Goal: Find specific page/section: Find specific page/section

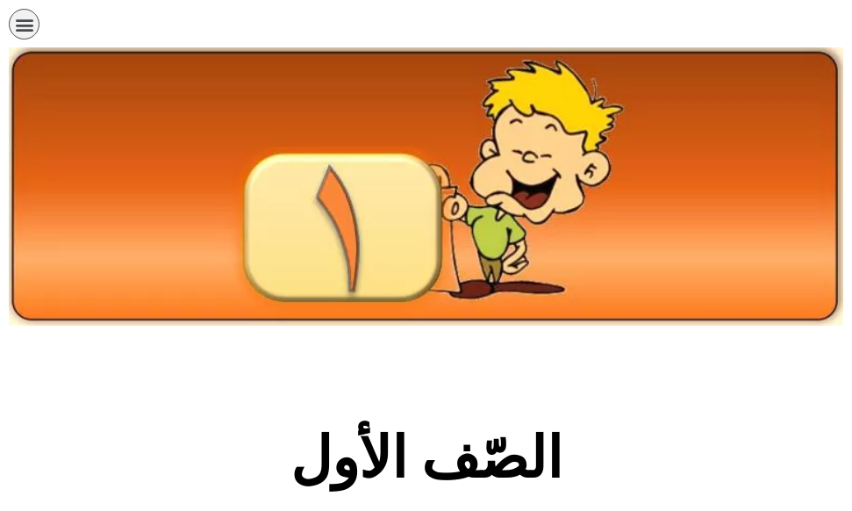
scroll to position [413, 0]
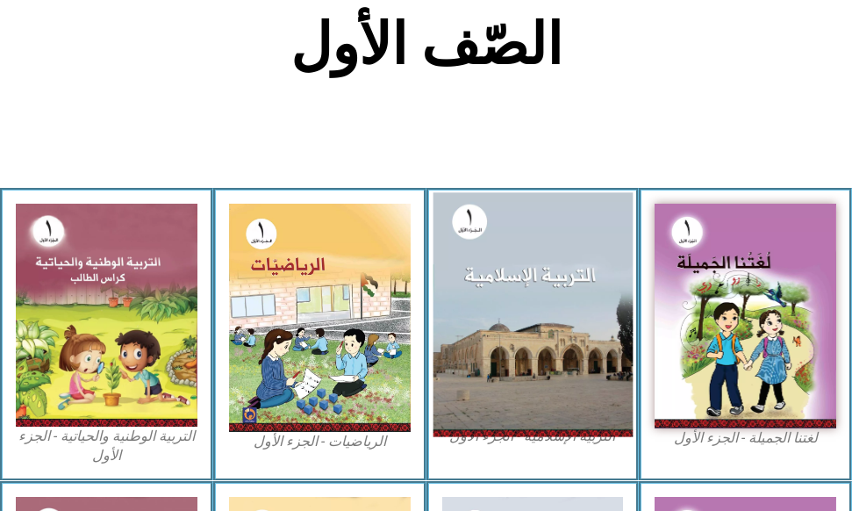
click at [565, 325] on img at bounding box center [532, 315] width 199 height 245
click at [559, 318] on img at bounding box center [532, 315] width 199 height 245
click at [504, 327] on img at bounding box center [532, 315] width 199 height 245
click at [554, 292] on img at bounding box center [532, 315] width 199 height 245
click at [557, 293] on img at bounding box center [532, 315] width 199 height 245
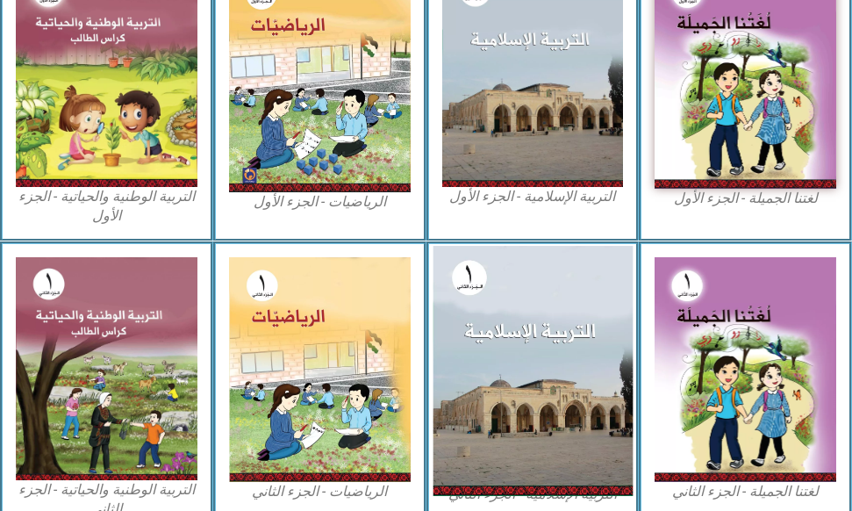
scroll to position [676, 0]
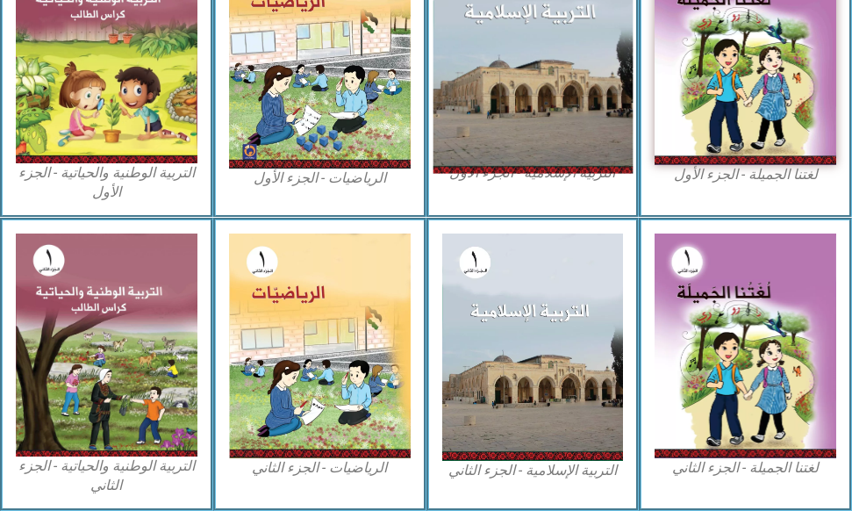
click at [544, 71] on img at bounding box center [532, 52] width 199 height 245
click at [529, 72] on img at bounding box center [532, 52] width 199 height 245
click at [530, 72] on img at bounding box center [532, 52] width 199 height 245
click at [516, 76] on img at bounding box center [532, 52] width 199 height 245
click at [537, 68] on img at bounding box center [532, 52] width 199 height 245
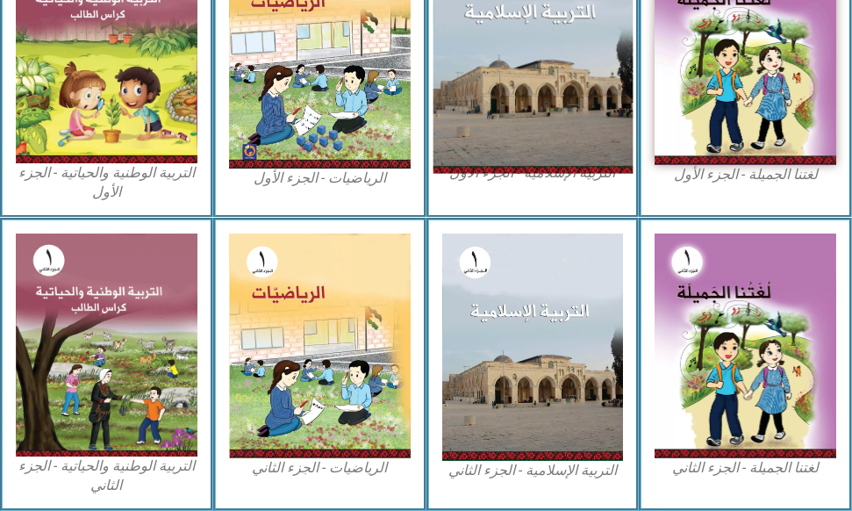
click at [475, 58] on img at bounding box center [532, 52] width 199 height 245
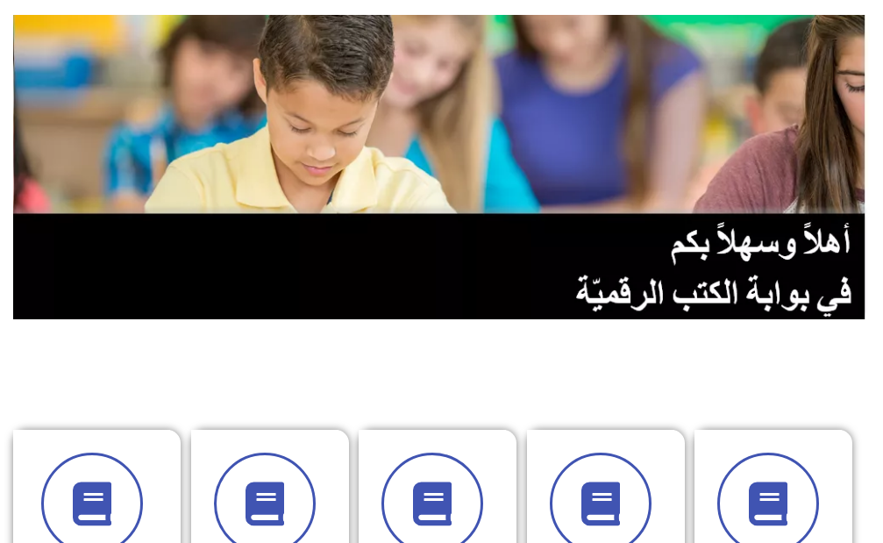
scroll to position [351, 0]
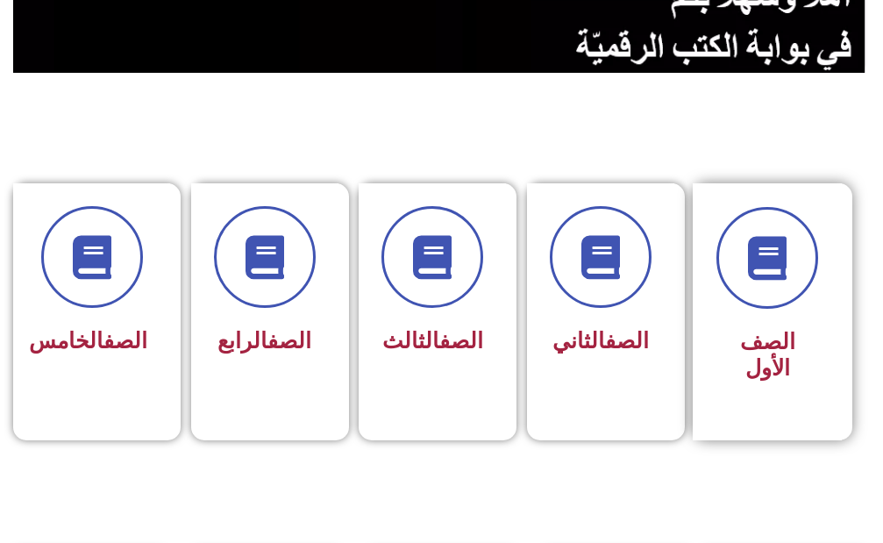
click at [714, 239] on div "الصف الأول" at bounding box center [767, 311] width 149 height 257
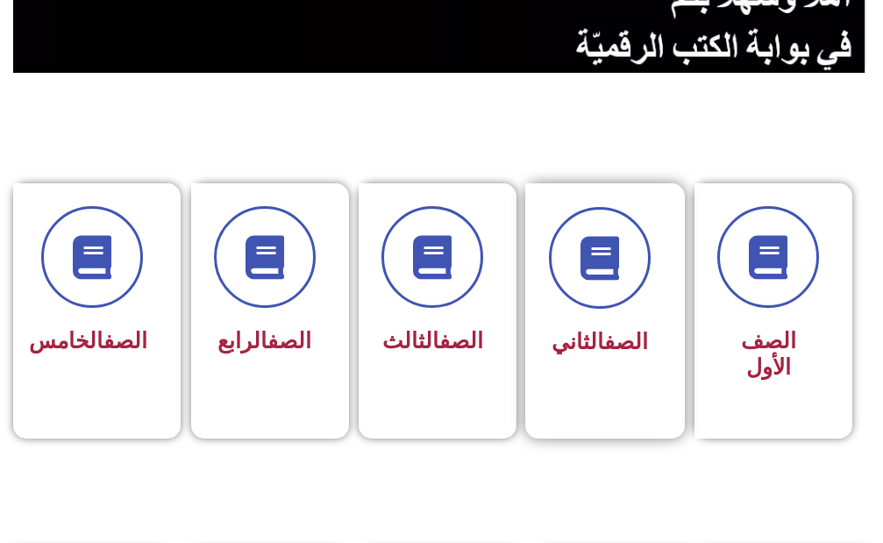
click at [602, 322] on div "الصف الثاني" at bounding box center [600, 343] width 102 height 42
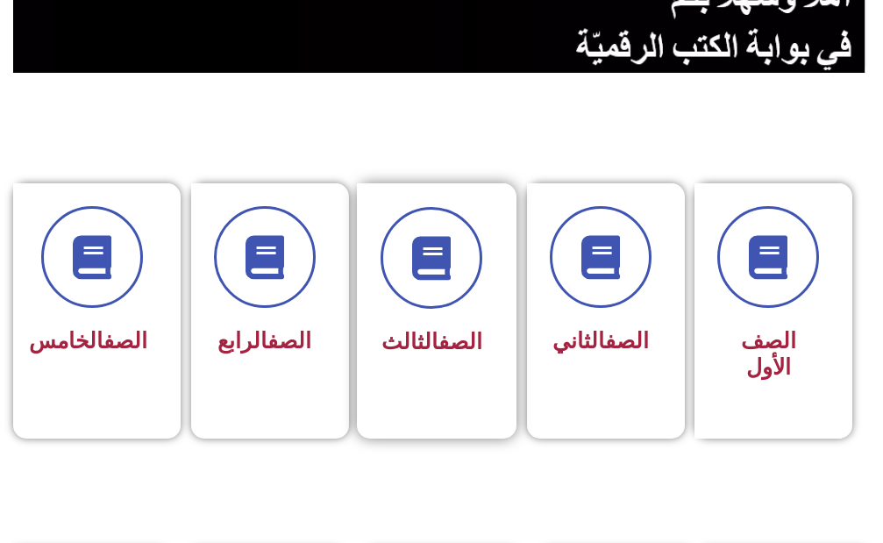
click at [417, 378] on div "الصف الثالث" at bounding box center [431, 298] width 149 height 231
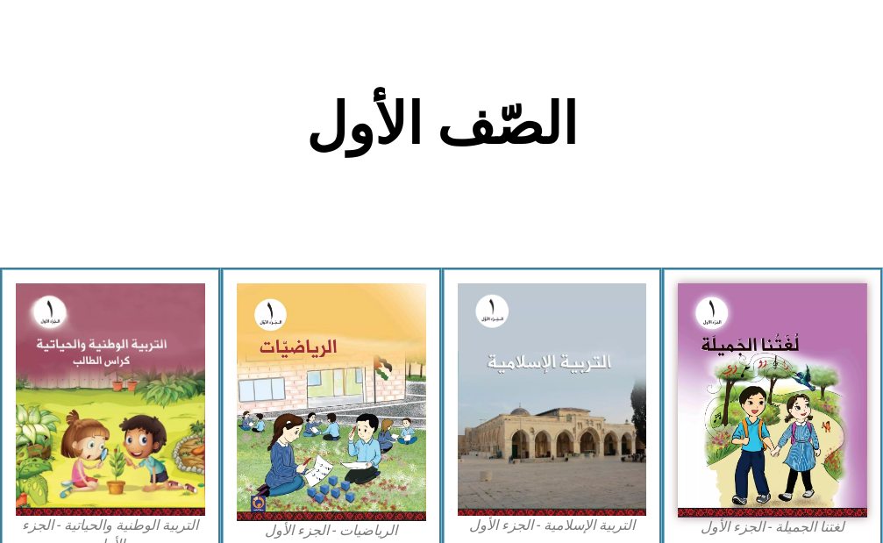
scroll to position [351, 0]
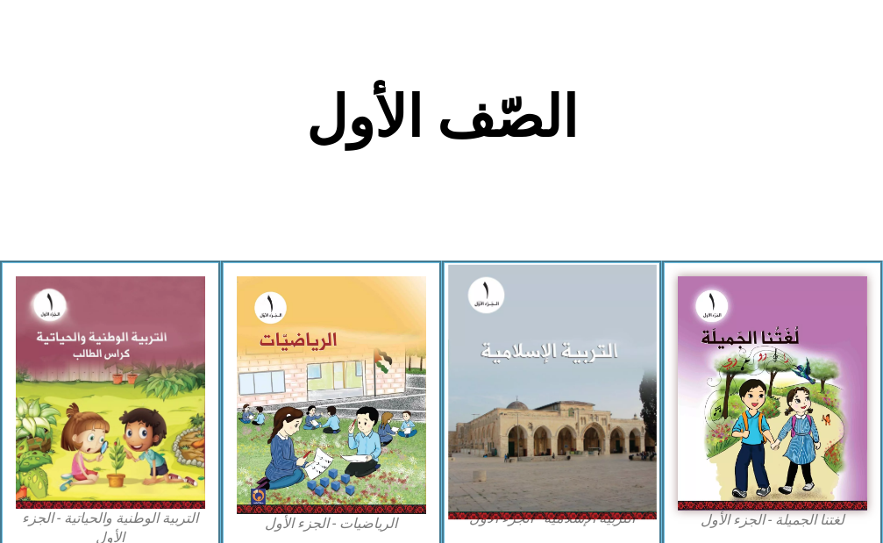
click at [543, 352] on img at bounding box center [552, 392] width 208 height 255
click at [521, 404] on img at bounding box center [552, 392] width 208 height 255
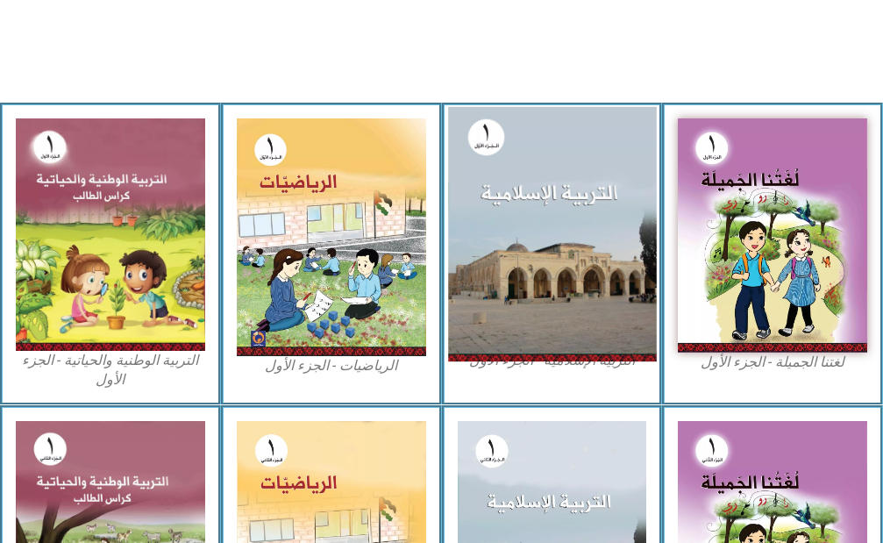
scroll to position [526, 0]
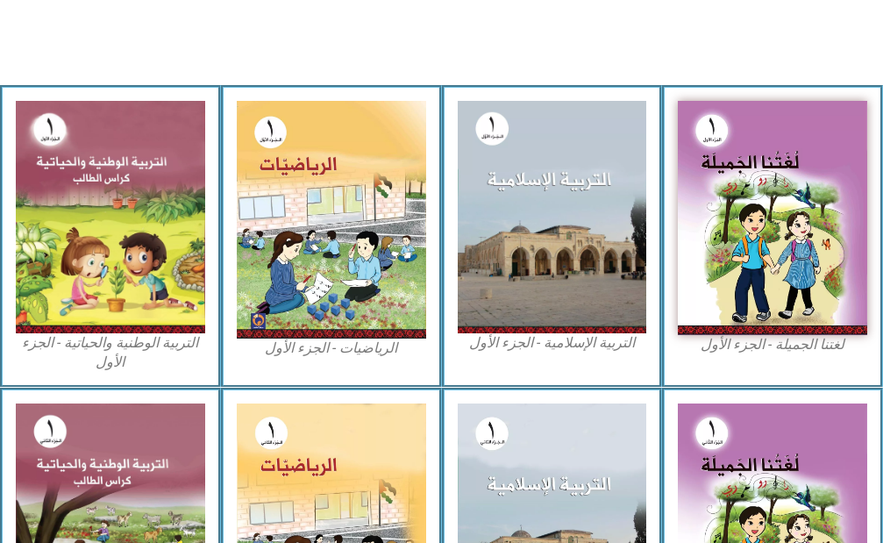
click at [564, 340] on figcaption "التربية الإسلامية - الجزء الأول" at bounding box center [552, 342] width 189 height 19
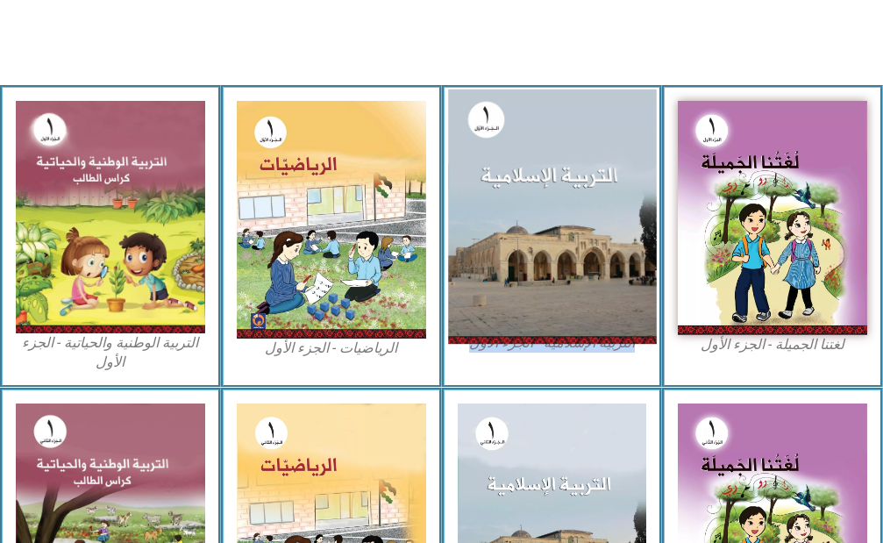
click at [573, 241] on img at bounding box center [552, 216] width 208 height 255
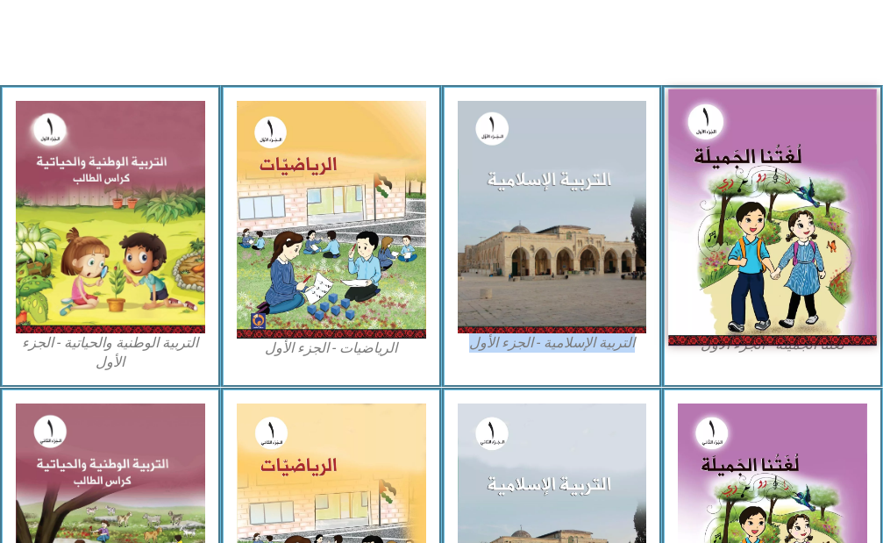
click at [757, 211] on img at bounding box center [772, 217] width 208 height 257
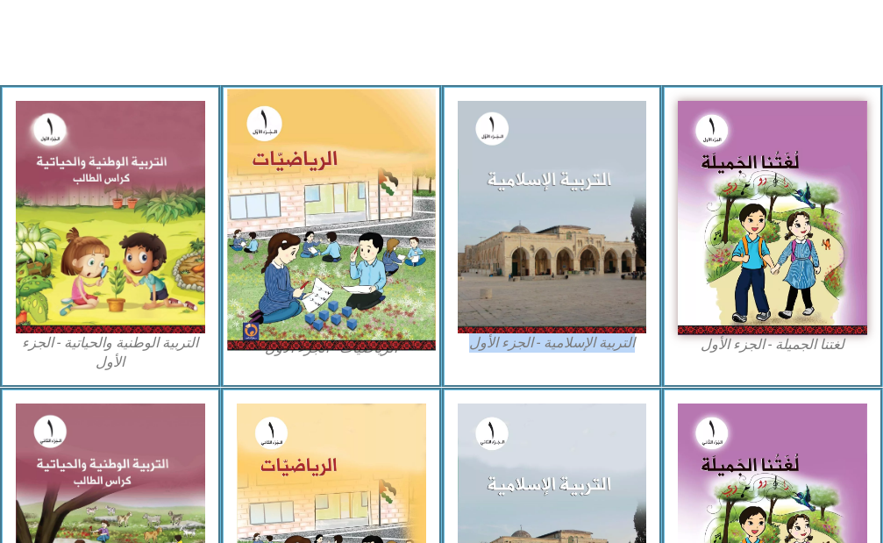
click at [347, 231] on img at bounding box center [331, 219] width 208 height 261
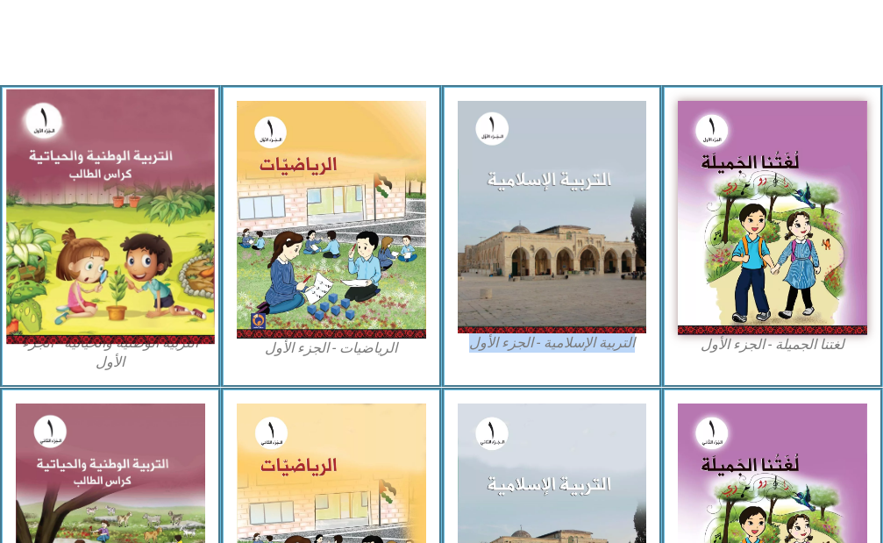
click at [104, 221] on img at bounding box center [110, 216] width 208 height 255
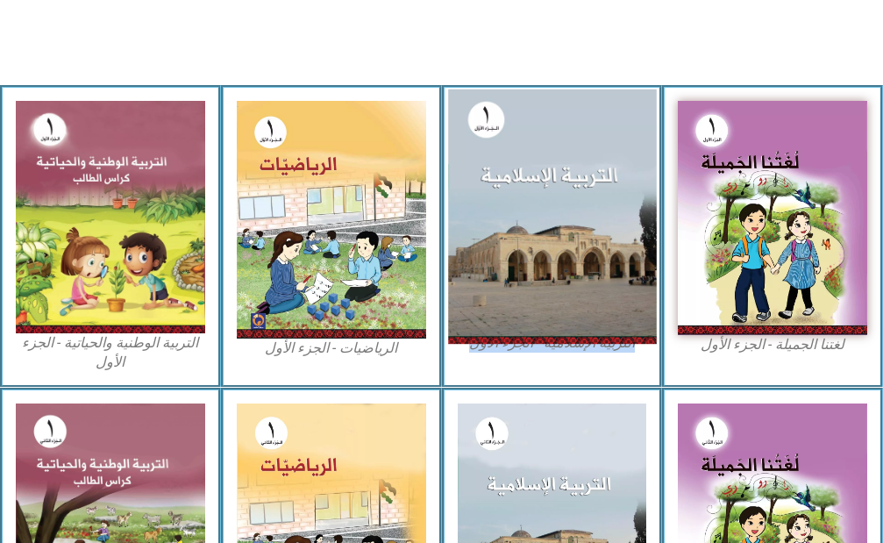
click at [570, 271] on img at bounding box center [552, 216] width 208 height 255
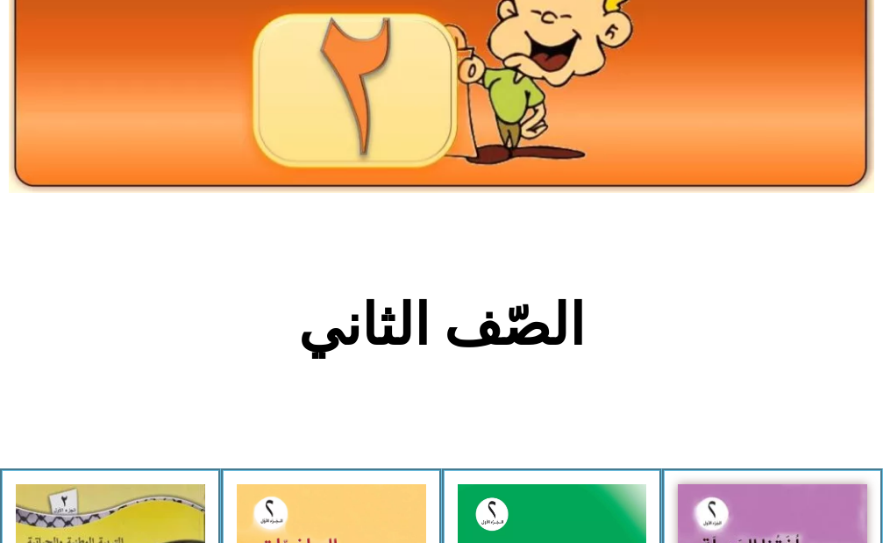
scroll to position [439, 0]
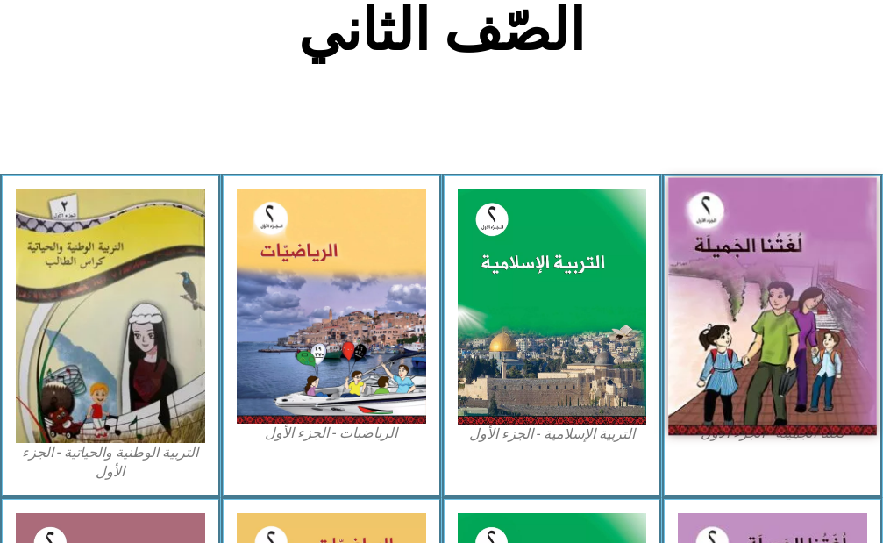
click at [783, 244] on img at bounding box center [772, 306] width 208 height 258
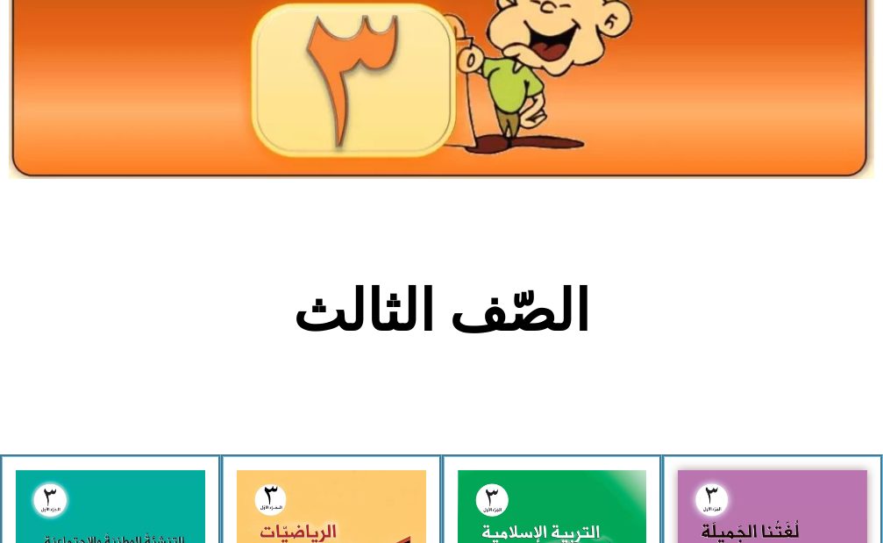
scroll to position [439, 0]
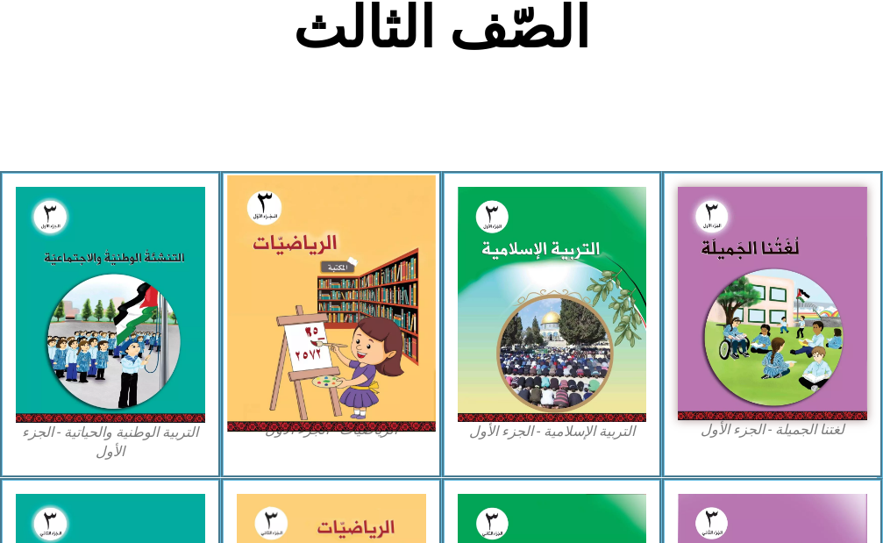
click at [307, 297] on img at bounding box center [331, 303] width 208 height 257
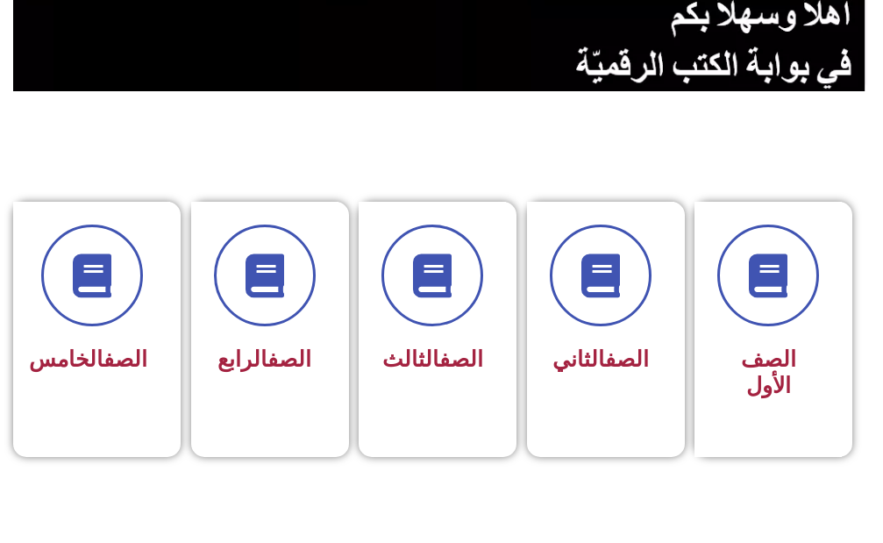
scroll to position [351, 0]
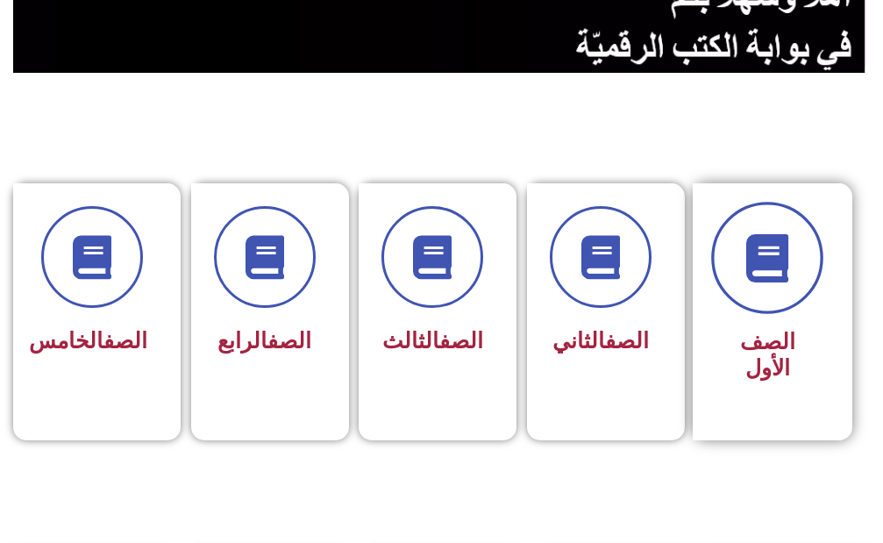
click at [734, 238] on span at bounding box center [767, 258] width 112 height 112
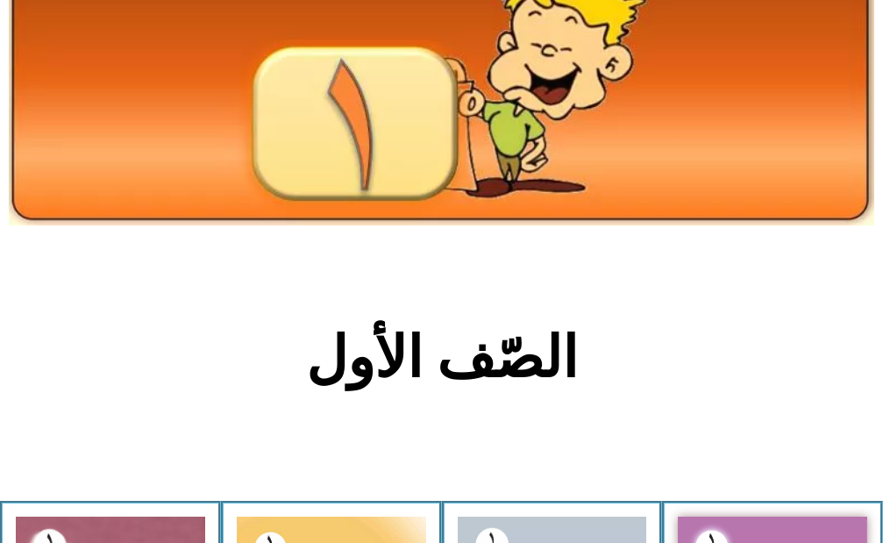
scroll to position [439, 0]
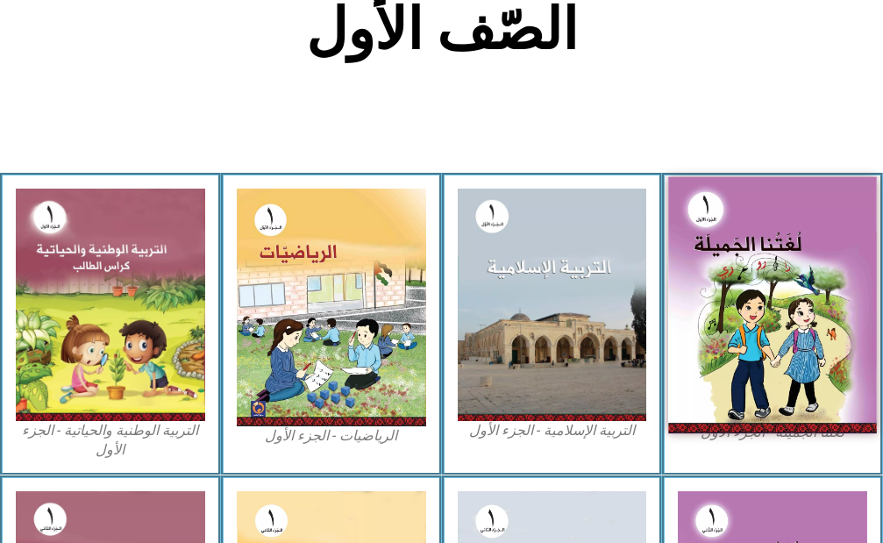
click at [764, 260] on img at bounding box center [772, 305] width 208 height 257
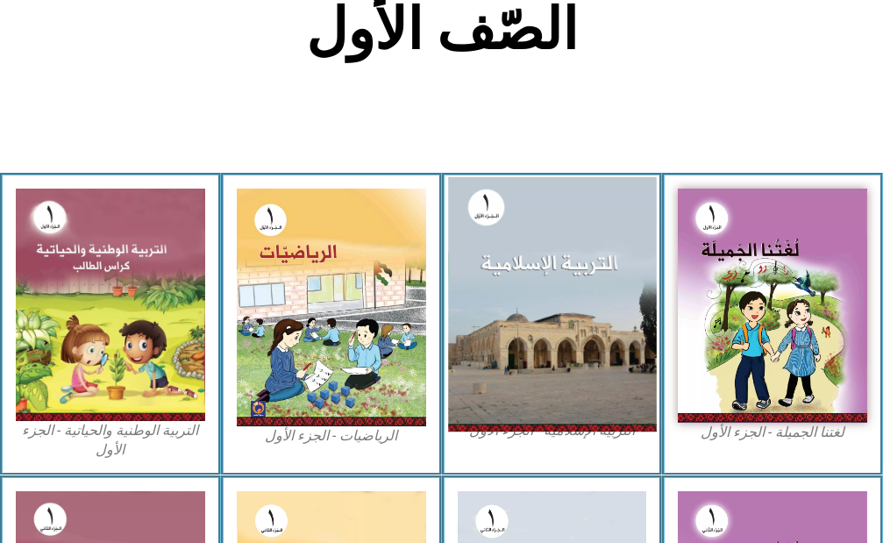
click at [579, 286] on img at bounding box center [552, 304] width 208 height 255
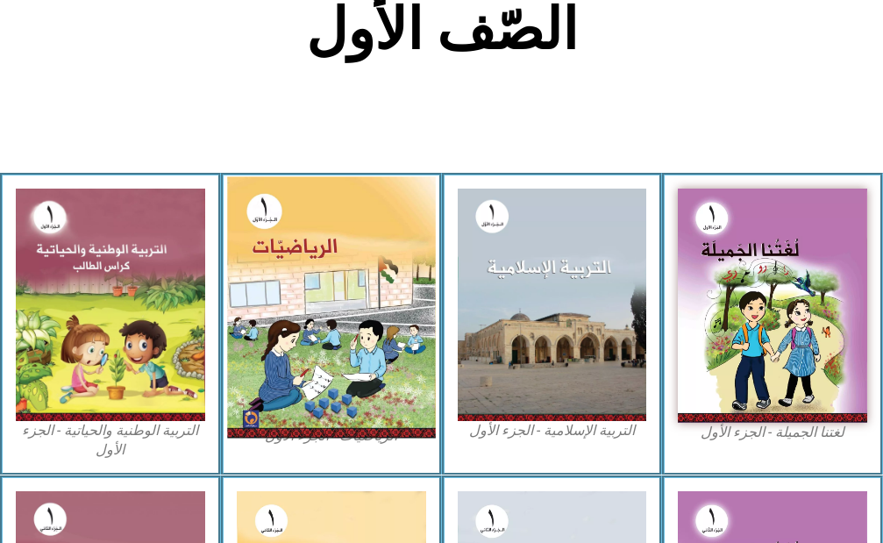
click at [314, 301] on img at bounding box center [331, 307] width 208 height 261
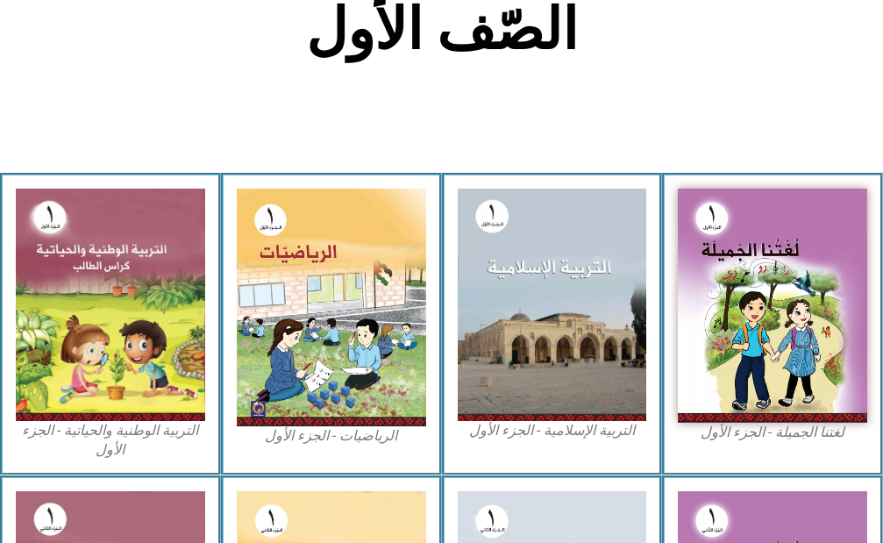
click at [325, 440] on figcaption "الرياضيات - الجزء الأول​" at bounding box center [331, 435] width 189 height 19
click at [561, 424] on figcaption "التربية الإسلامية - الجزء الأول" at bounding box center [552, 430] width 189 height 19
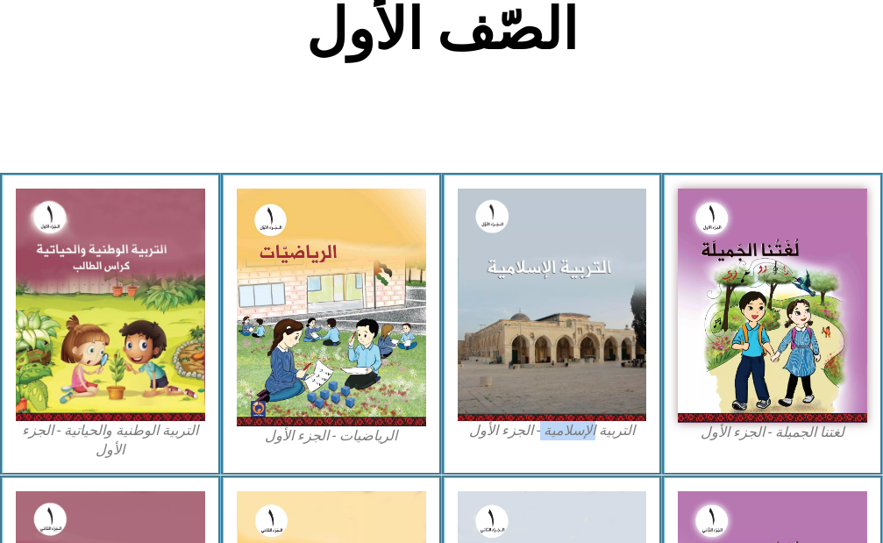
click at [561, 424] on figcaption "التربية الإسلامية - الجزء الأول" at bounding box center [552, 430] width 189 height 19
click at [562, 424] on figcaption "التربية الإسلامية - الجزء الأول" at bounding box center [552, 430] width 189 height 19
click at [569, 422] on figcaption "التربية الإسلامية - الجزء الأول" at bounding box center [552, 430] width 189 height 19
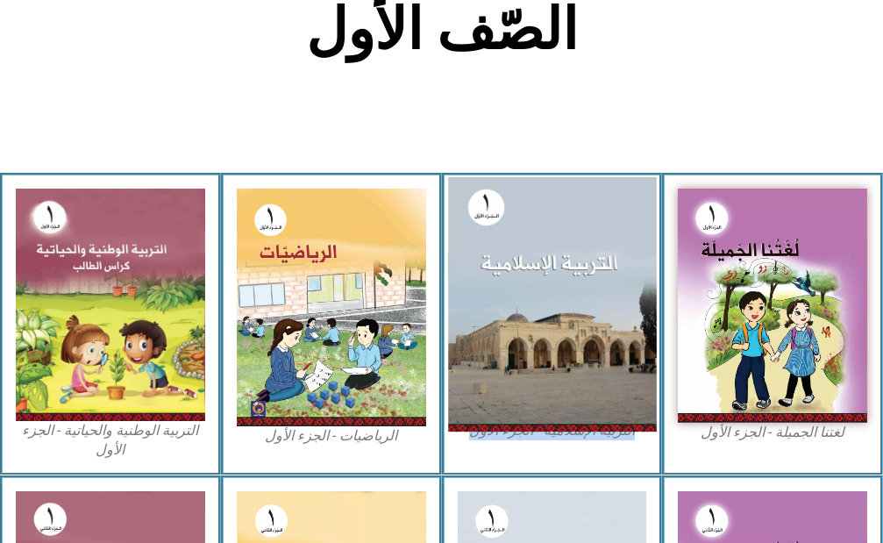
click at [542, 349] on img at bounding box center [552, 304] width 208 height 255
